Goal: Find contact information: Find contact information

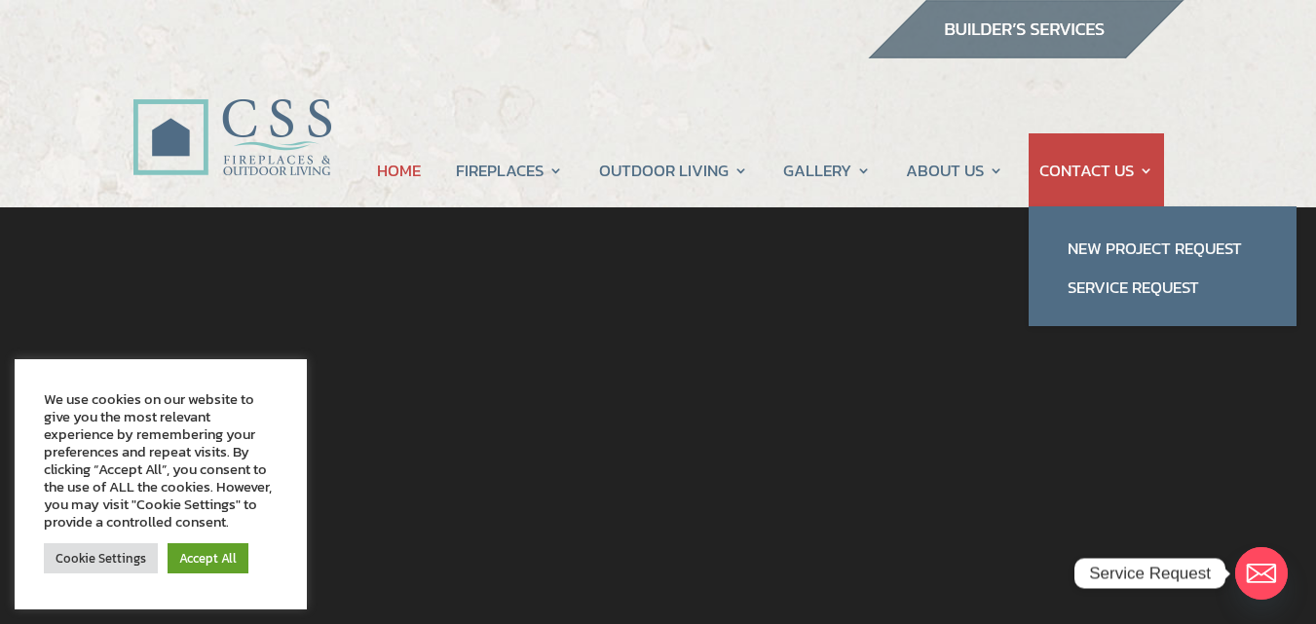
click at [1126, 177] on link "CONTACT US" at bounding box center [1096, 170] width 114 height 74
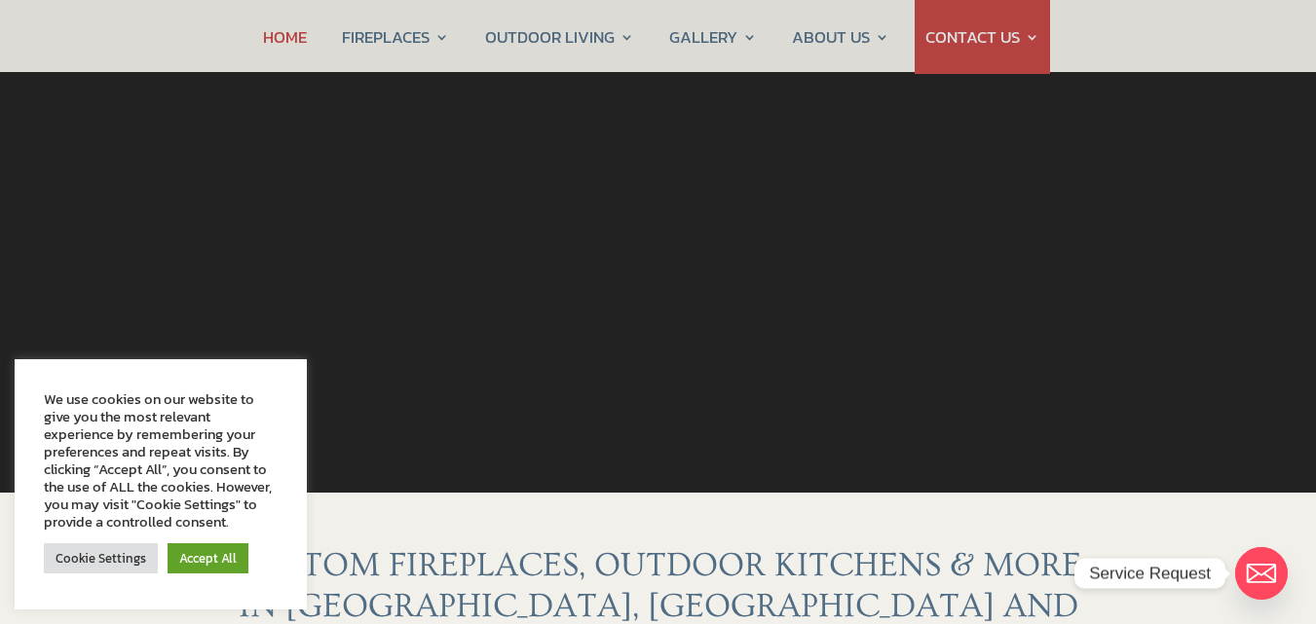
scroll to position [292, 0]
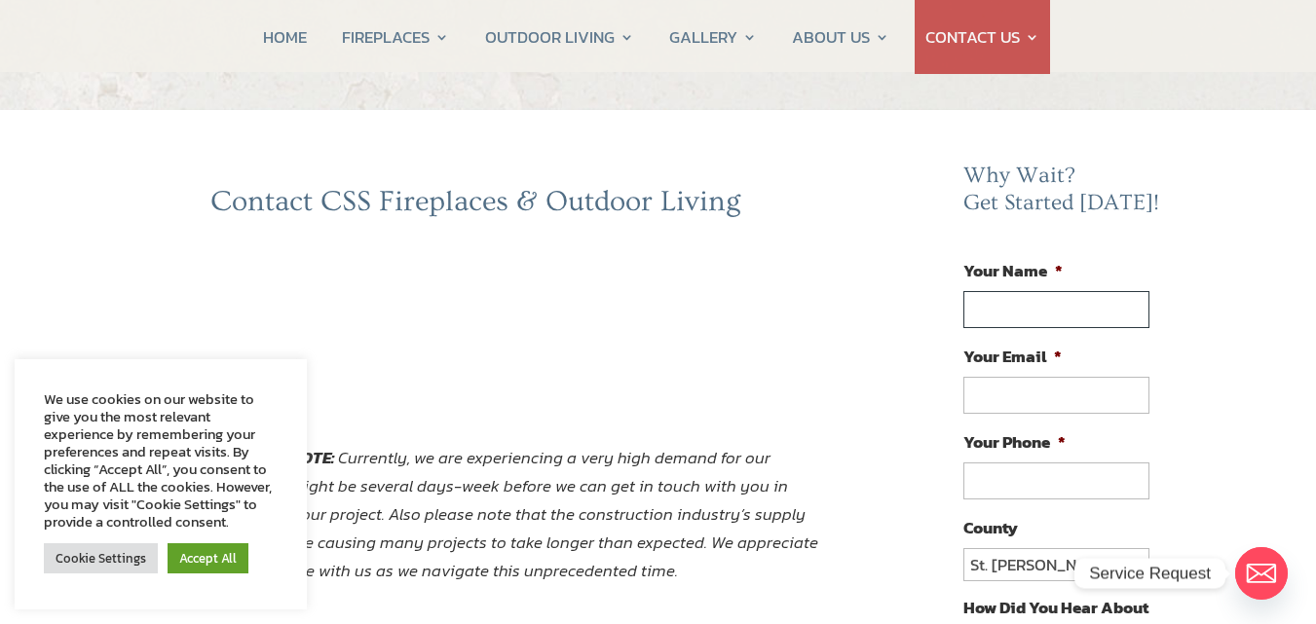
click at [1038, 306] on input "Your Name *" at bounding box center [1055, 309] width 185 height 37
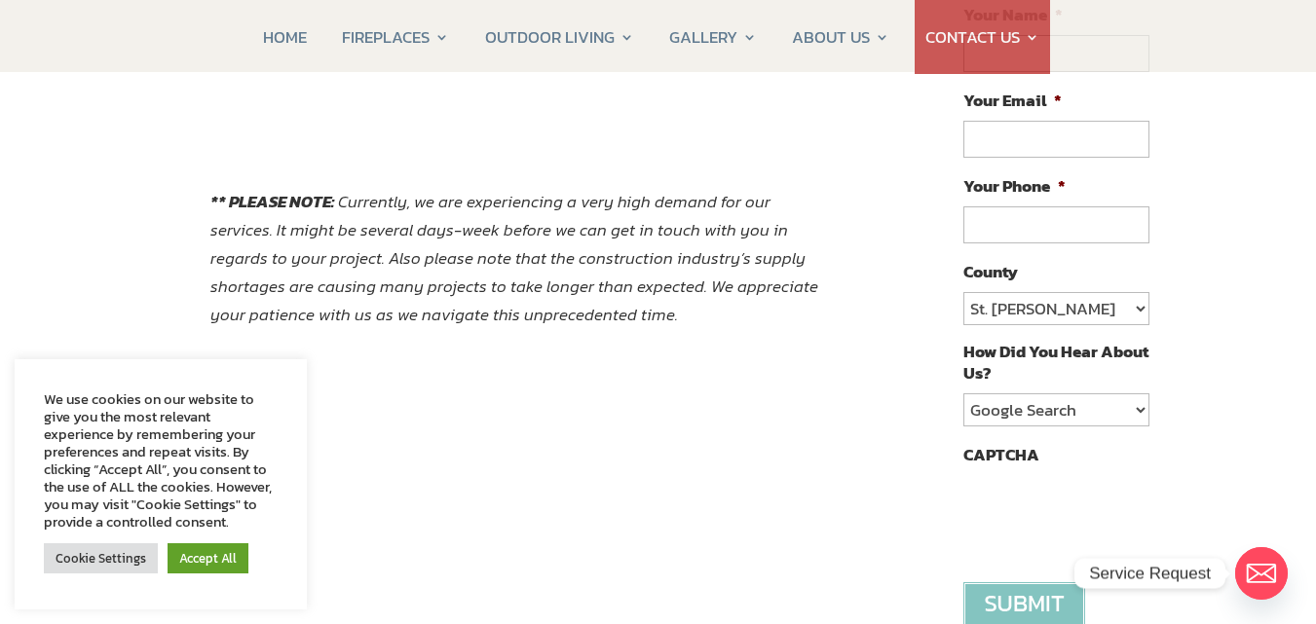
scroll to position [292, 0]
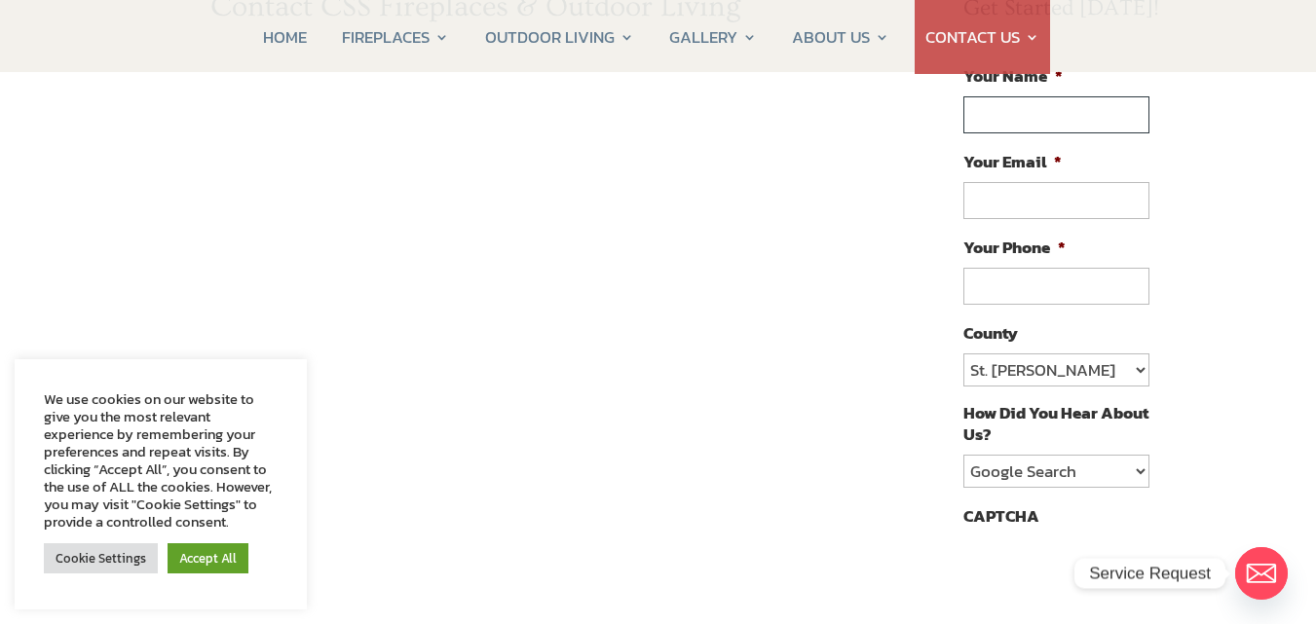
click at [1064, 113] on input "Your Name *" at bounding box center [1055, 114] width 185 height 37
type input "[PERSON_NAME]"
type input "[PERSON_NAME][EMAIL_ADDRESS][DOMAIN_NAME]"
type input "[PHONE_NUMBER]"
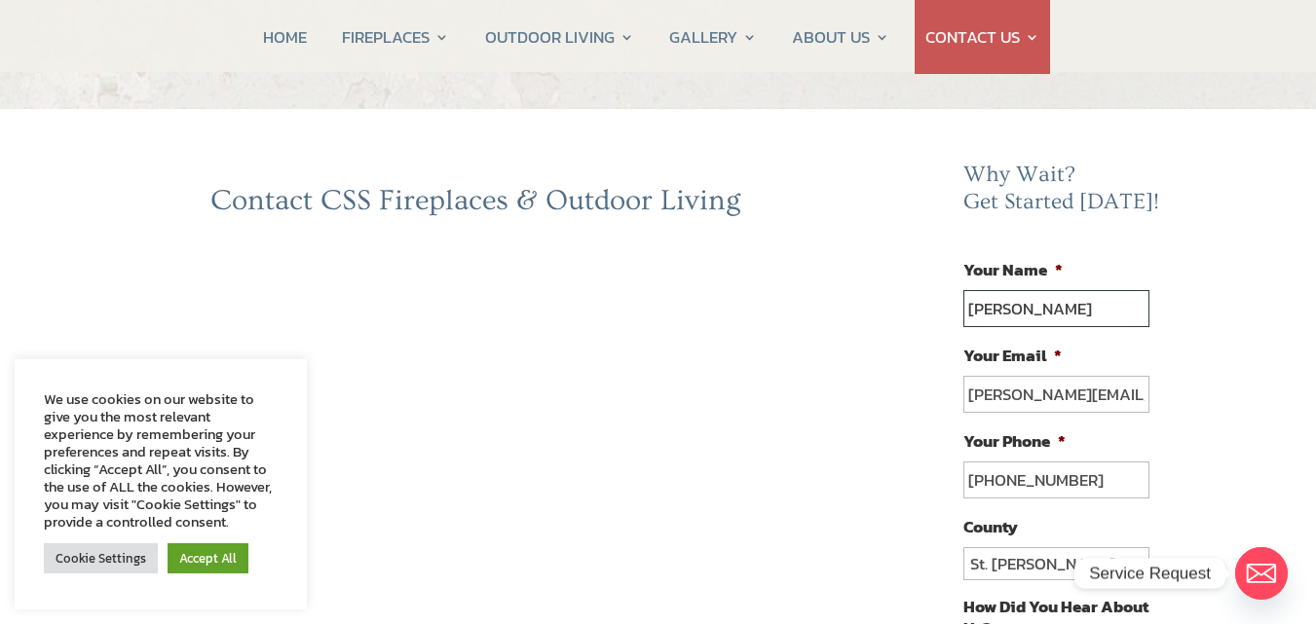
scroll to position [97, 0]
click at [215, 548] on link "Accept All" at bounding box center [207, 558] width 81 height 30
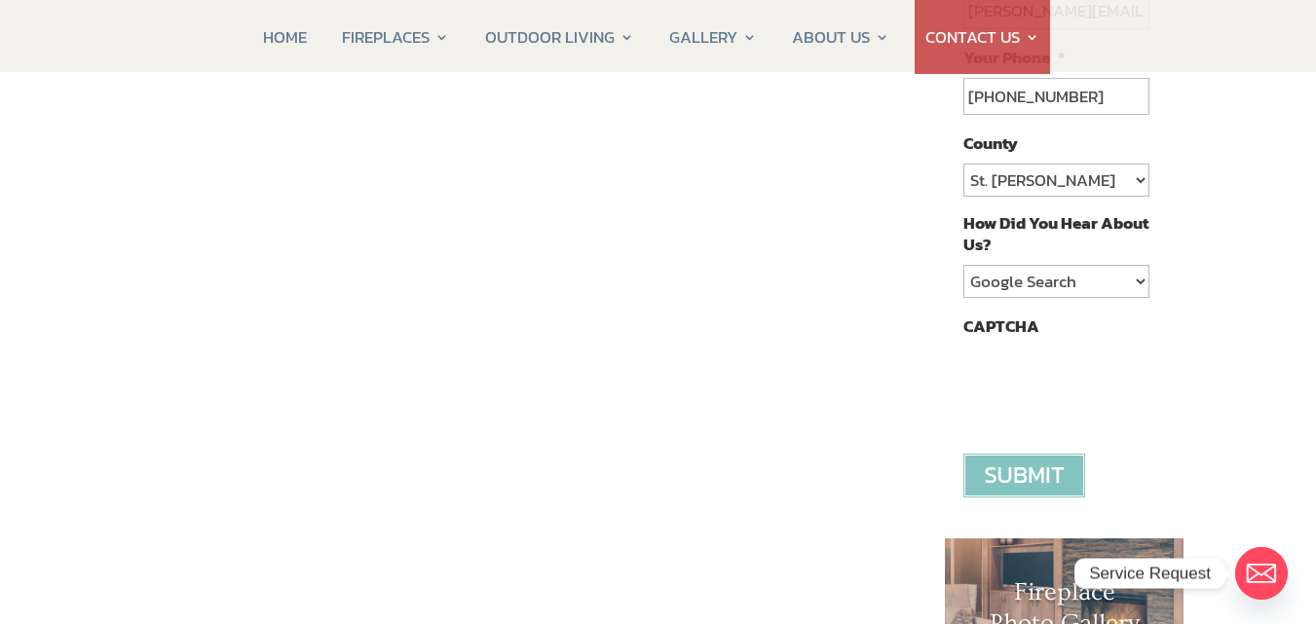
scroll to position [487, 0]
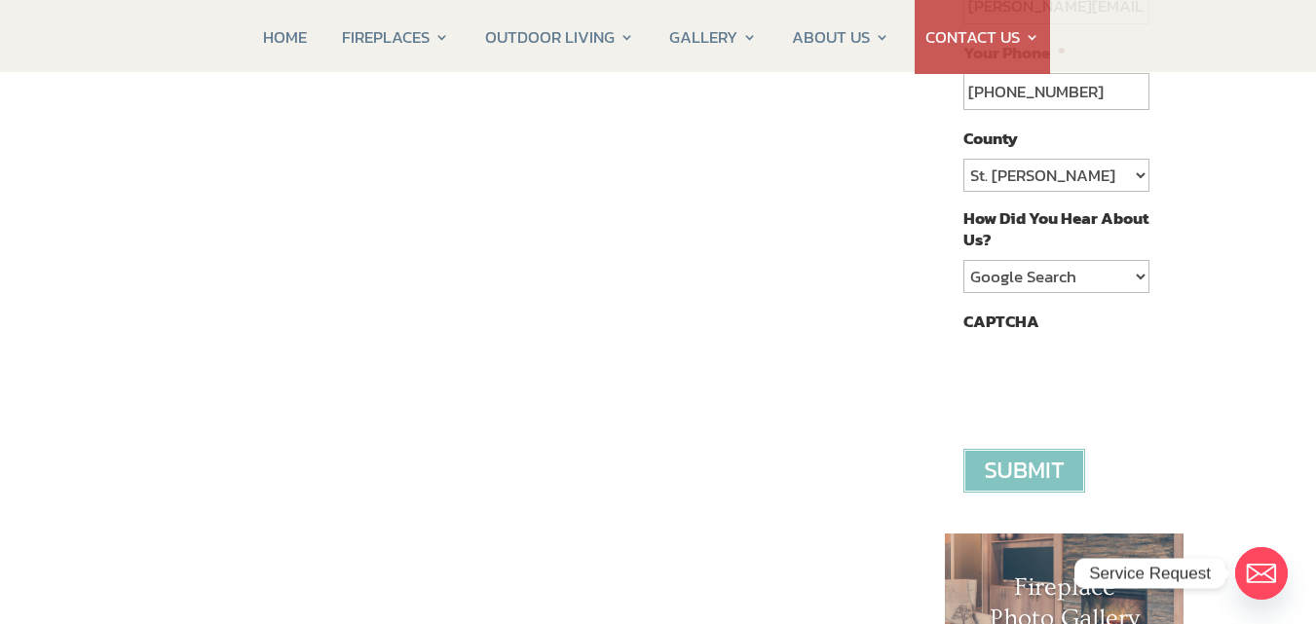
click at [109, 294] on div "Contact CSS Fireplaces & Outdoor Living ** PLEASE NOTE: Currently, we are exper…" at bounding box center [658, 501] width 1316 height 1561
click at [166, 346] on div "Contact CSS Fireplaces & Outdoor Living ** PLEASE NOTE: Currently, we are exper…" at bounding box center [522, 363] width 781 height 1136
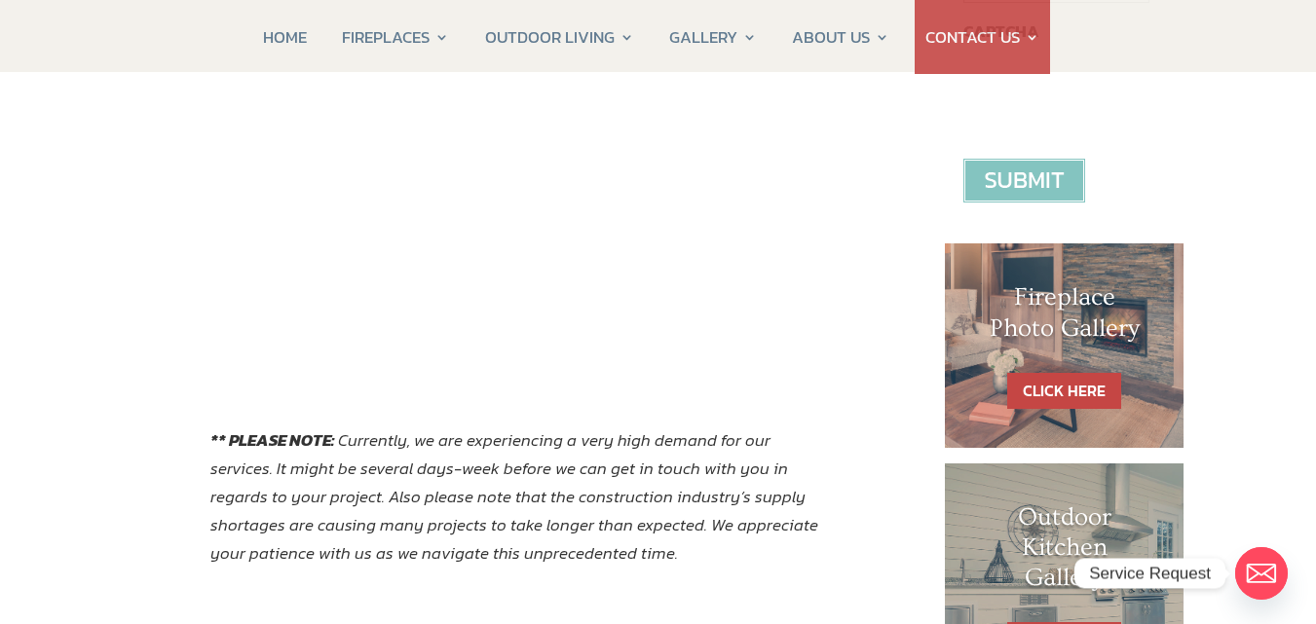
scroll to position [779, 0]
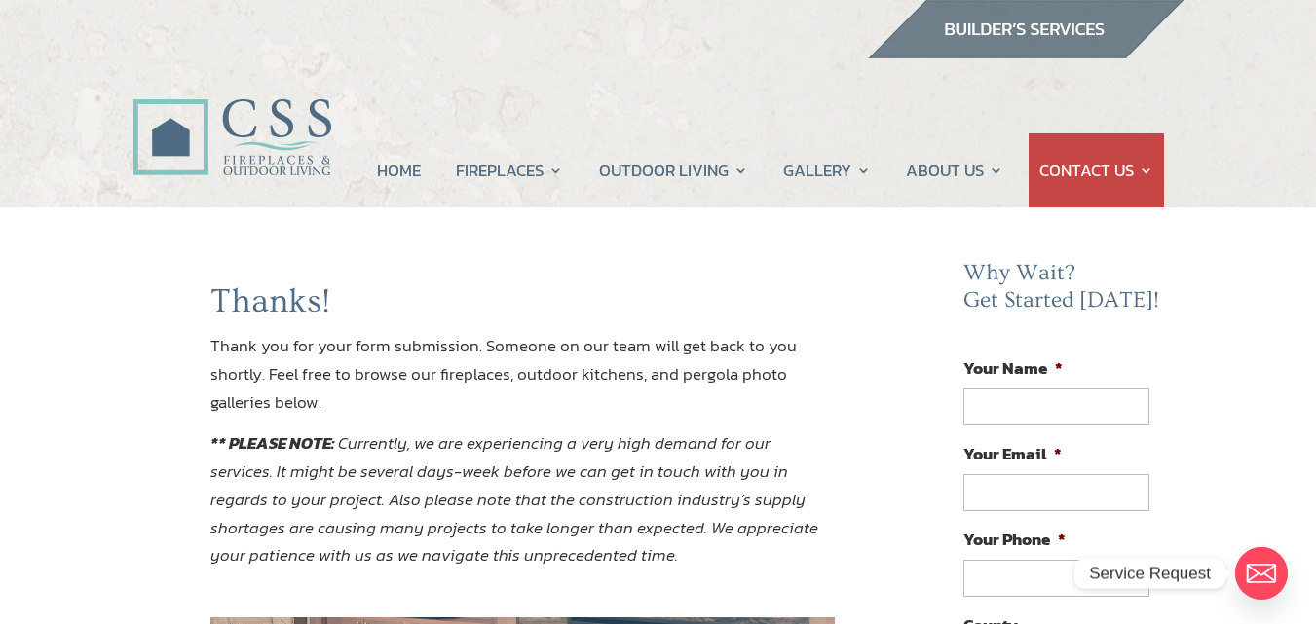
click at [153, 317] on div "Thanks! Thank you for your form submission. Someone on our team will get back t…" at bounding box center [522, 436] width 781 height 310
